Goal: Register for event/course

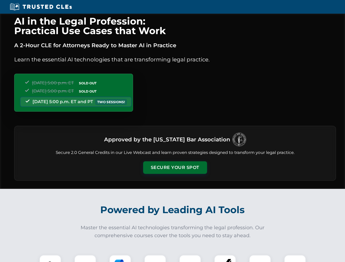
click at [175, 168] on button "Secure Your Spot" at bounding box center [175, 167] width 64 height 13
click at [50, 259] on img at bounding box center [50, 266] width 16 height 16
